Goal: Check status: Check status

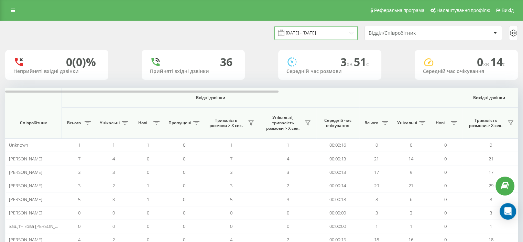
click at [348, 31] on input "[DATE] - [DATE]" at bounding box center [315, 32] width 83 height 13
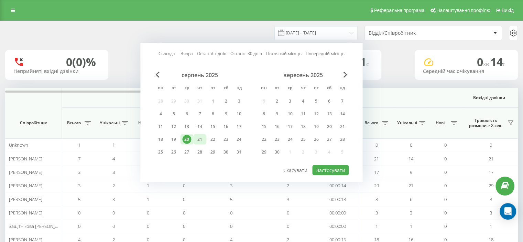
click at [199, 135] on div "21" at bounding box center [199, 139] width 9 height 9
click at [328, 165] on button "Застосувати" at bounding box center [330, 170] width 36 height 10
type input "[DATE] - [DATE]"
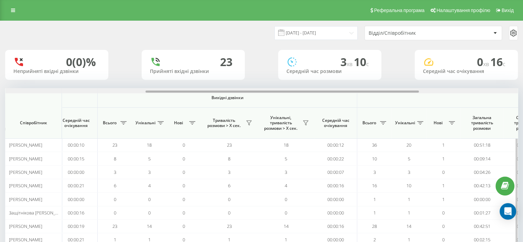
scroll to position [0, 264]
drag, startPoint x: 257, startPoint y: 92, endPoint x: 399, endPoint y: 96, distance: 141.4
click at [399, 96] on div "Вхідні дзвінки Вихідні дзвінки Всі дзвінки Співробітник Всього Унікальні Нові П…" at bounding box center [261, 180] width 513 height 185
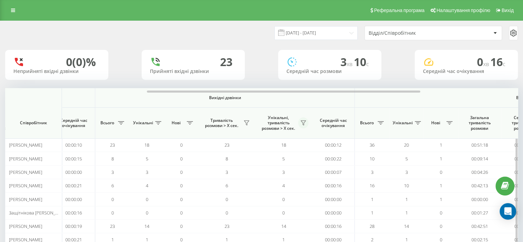
click at [303, 122] on icon at bounding box center [304, 123] width 6 height 6
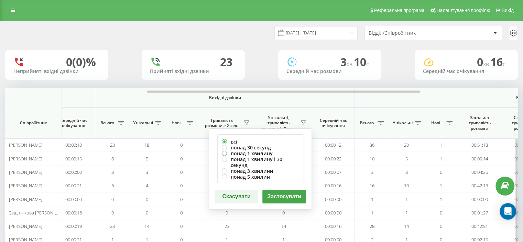
click at [252, 151] on label "понад 1 хвилину" at bounding box center [260, 153] width 77 height 6
radio input "true"
drag, startPoint x: 283, startPoint y: 189, endPoint x: 280, endPoint y: 186, distance: 3.9
click at [283, 189] on button "Застосувати" at bounding box center [284, 196] width 44 height 14
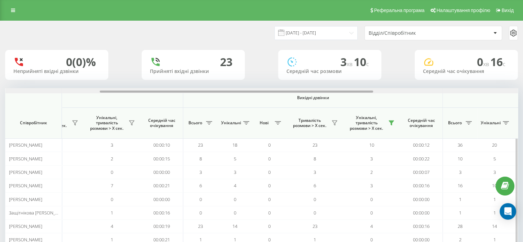
scroll to position [0, 180]
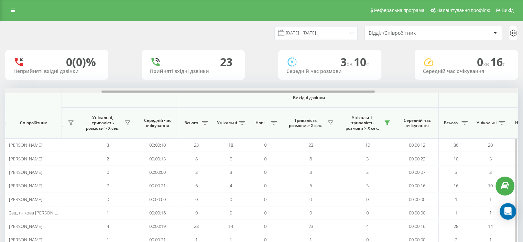
drag, startPoint x: 270, startPoint y: 90, endPoint x: 367, endPoint y: 94, distance: 96.4
click at [367, 94] on div "Вхідні дзвінки Вихідні дзвінки Всі дзвінки Співробітник Всього Унікальні Нові П…" at bounding box center [261, 180] width 513 height 185
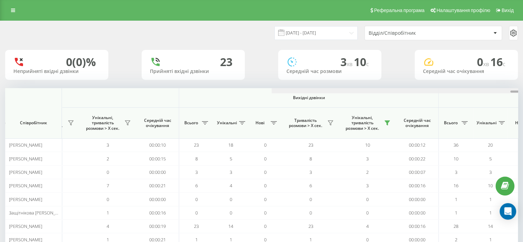
scroll to position [0, 447]
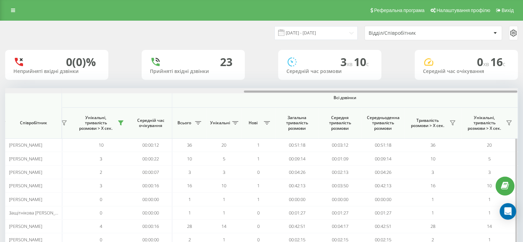
drag, startPoint x: 363, startPoint y: 90, endPoint x: 370, endPoint y: 90, distance: 6.9
click at [370, 90] on div at bounding box center [261, 90] width 512 height 5
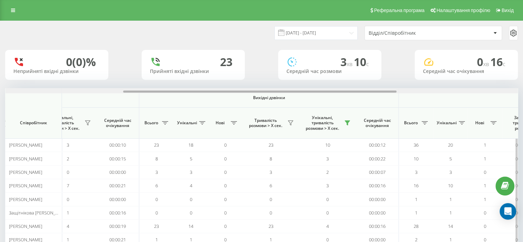
scroll to position [0, 219]
drag, startPoint x: 365, startPoint y: 90, endPoint x: 243, endPoint y: 98, distance: 122.0
click at [243, 98] on div "Вхідні дзвінки Вихідні дзвінки Всі дзвінки Співробітник Всього Унікальні Нові П…" at bounding box center [261, 180] width 513 height 185
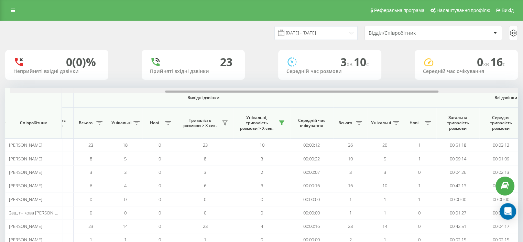
scroll to position [0, 292]
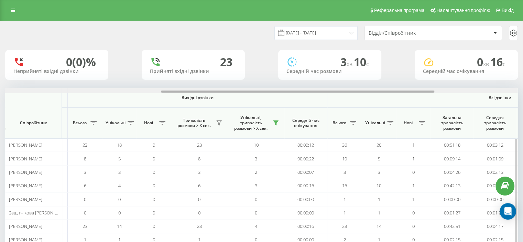
drag, startPoint x: 284, startPoint y: 92, endPoint x: 323, endPoint y: 94, distance: 38.9
click at [323, 94] on div "Вхідні дзвінки Вихідні дзвінки Всі дзвінки Співробітник Всього Унікальні Нові П…" at bounding box center [261, 180] width 513 height 185
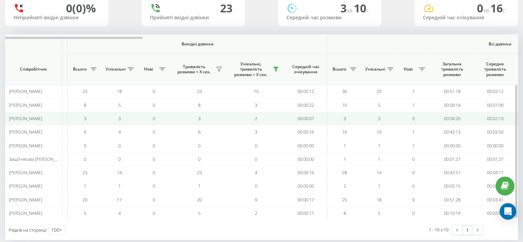
scroll to position [64, 0]
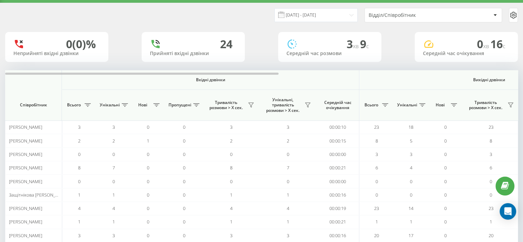
scroll to position [34, 0]
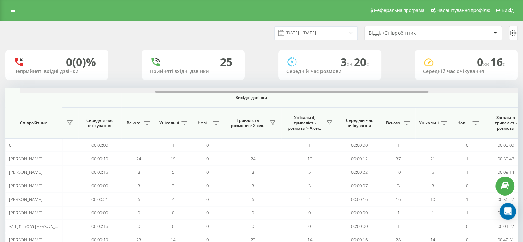
scroll to position [0, 253]
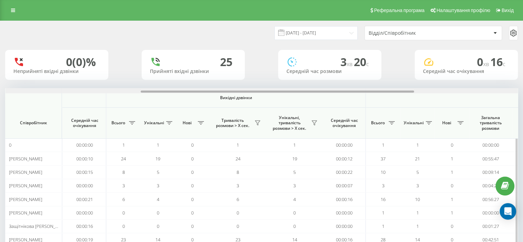
drag, startPoint x: 273, startPoint y: 91, endPoint x: 409, endPoint y: 90, distance: 135.5
click at [409, 90] on div at bounding box center [277, 91] width 273 height 2
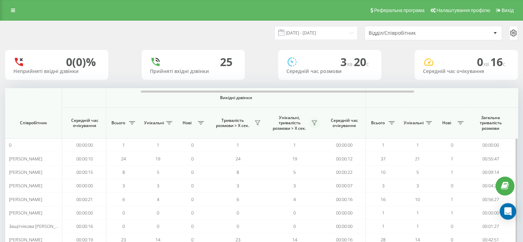
click at [315, 122] on icon at bounding box center [315, 123] width 6 height 6
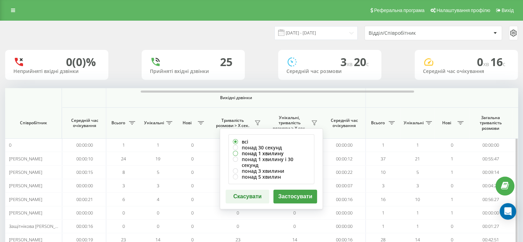
click at [253, 151] on label "понад 1 хвилину" at bounding box center [271, 153] width 77 height 6
radio input "true"
click at [295, 189] on button "Застосувати" at bounding box center [295, 196] width 44 height 14
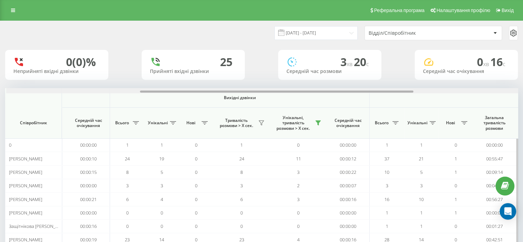
scroll to position [0, 250]
drag, startPoint x: 286, startPoint y: 90, endPoint x: 395, endPoint y: 90, distance: 108.7
click at [395, 90] on div at bounding box center [275, 91] width 273 height 2
